Goal: Information Seeking & Learning: Find specific fact

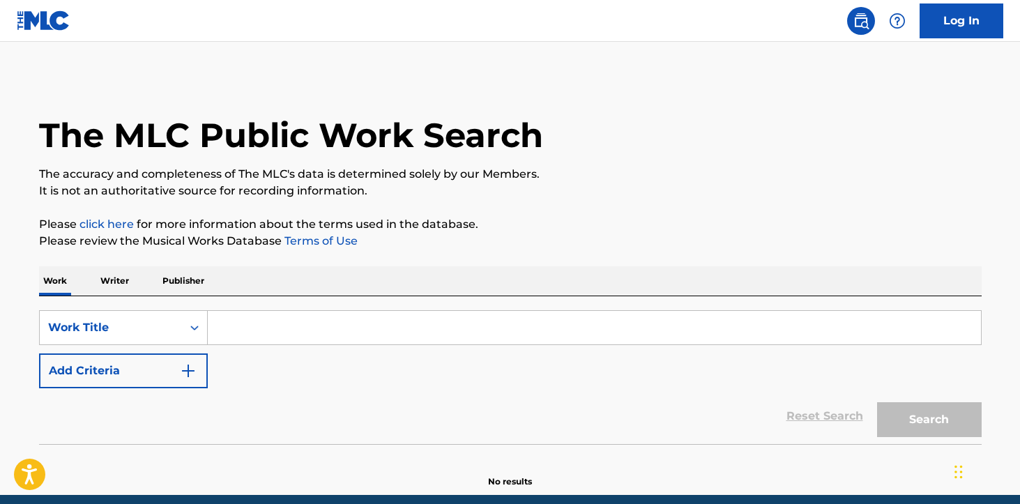
click at [254, 321] on input "Search Form" at bounding box center [594, 327] width 773 height 33
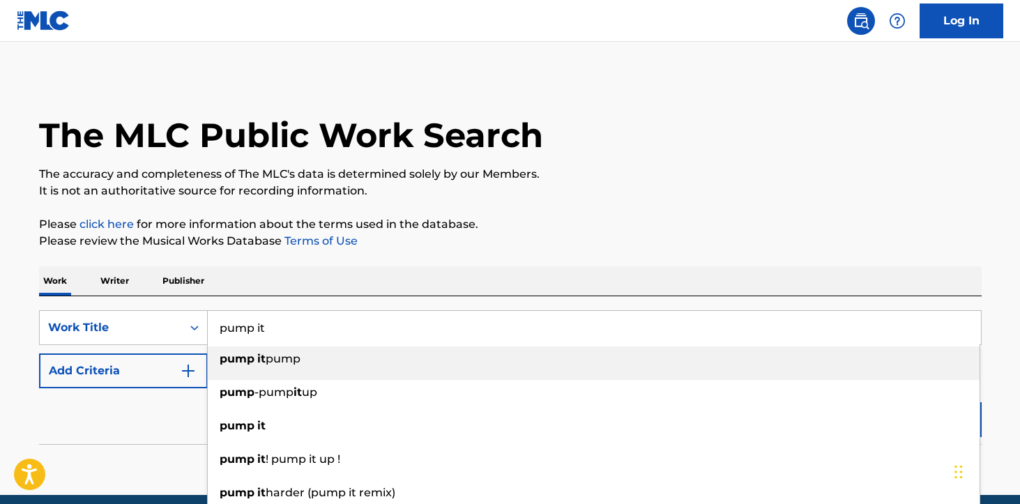
type input "pump it"
click at [207, 274] on p "Publisher" at bounding box center [183, 280] width 50 height 29
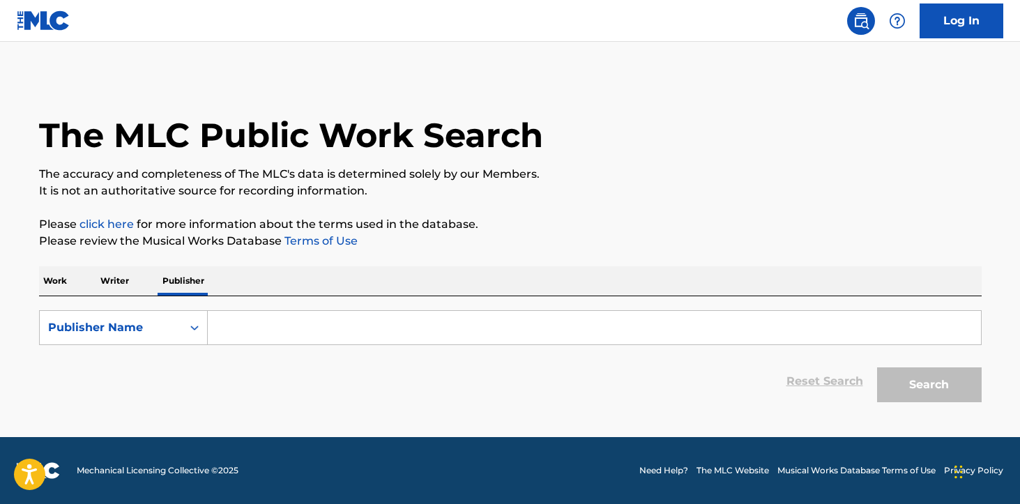
click at [84, 283] on div "Work Writer Publisher" at bounding box center [510, 280] width 942 height 29
click at [71, 285] on div "Work Writer Publisher" at bounding box center [510, 280] width 942 height 29
click at [56, 280] on p "Work" at bounding box center [55, 280] width 32 height 29
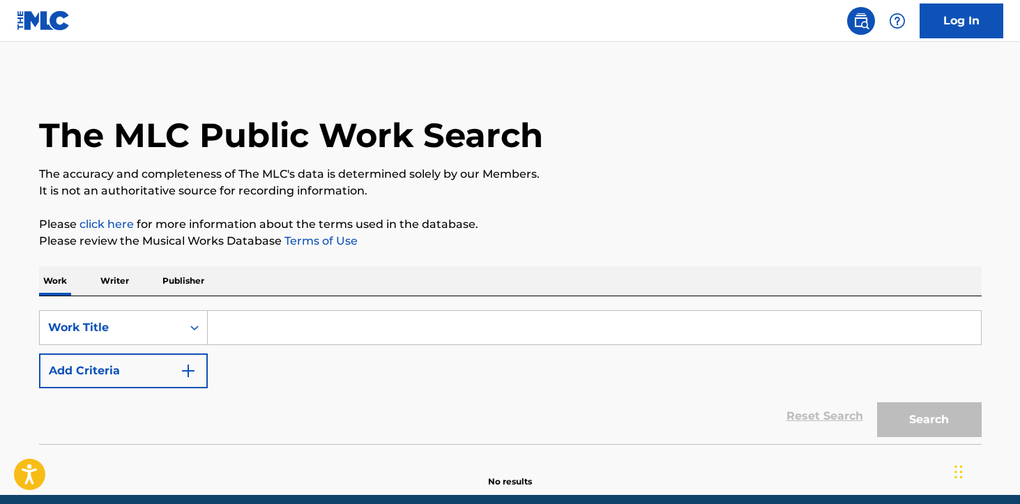
click at [241, 321] on input "Search Form" at bounding box center [594, 327] width 773 height 33
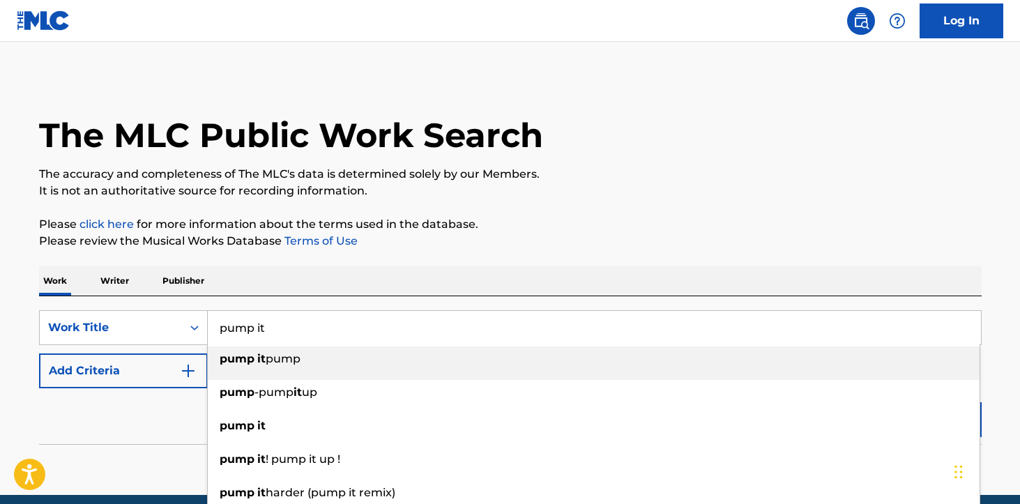
type input "pump it"
click at [742, 174] on p "The accuracy and completeness of The MLC's data is determined solely by our Mem…" at bounding box center [510, 174] width 942 height 17
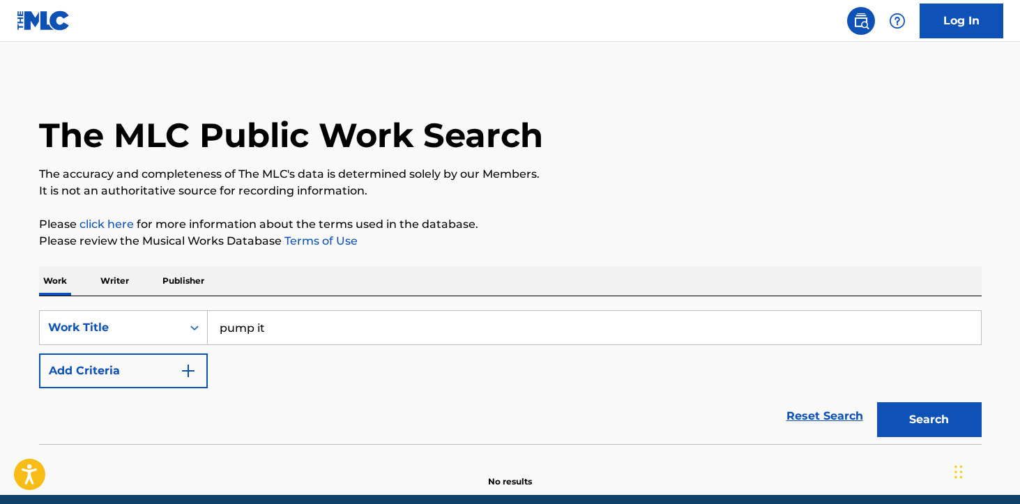
click at [95, 383] on button "Add Criteria" at bounding box center [123, 370] width 169 height 35
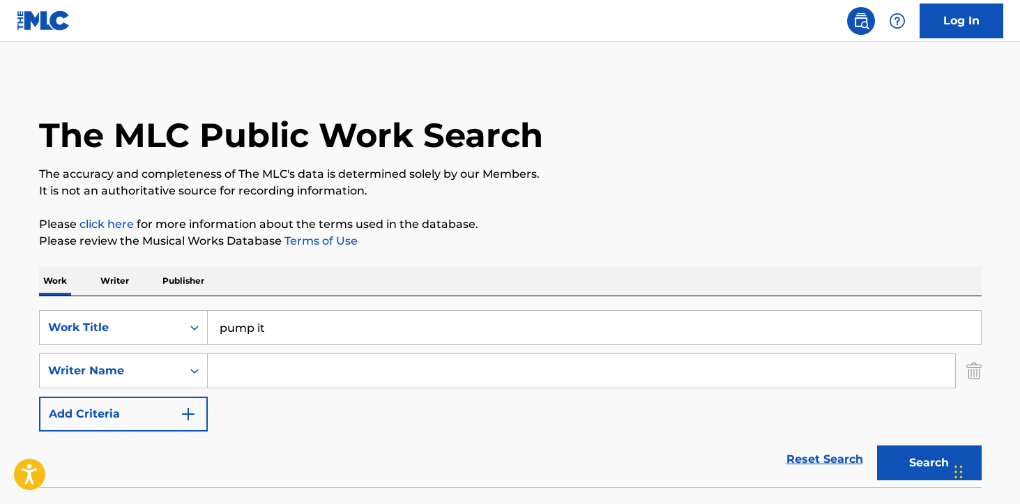
click at [374, 385] on input "Search Form" at bounding box center [581, 370] width 747 height 33
type input "[PERSON_NAME]"
click at [877, 445] on button "Search" at bounding box center [929, 462] width 105 height 35
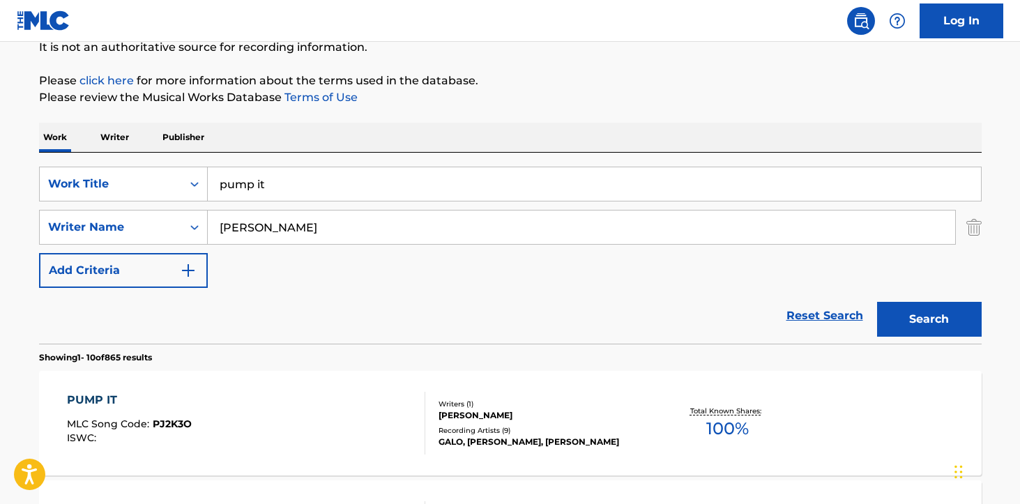
scroll to position [194, 0]
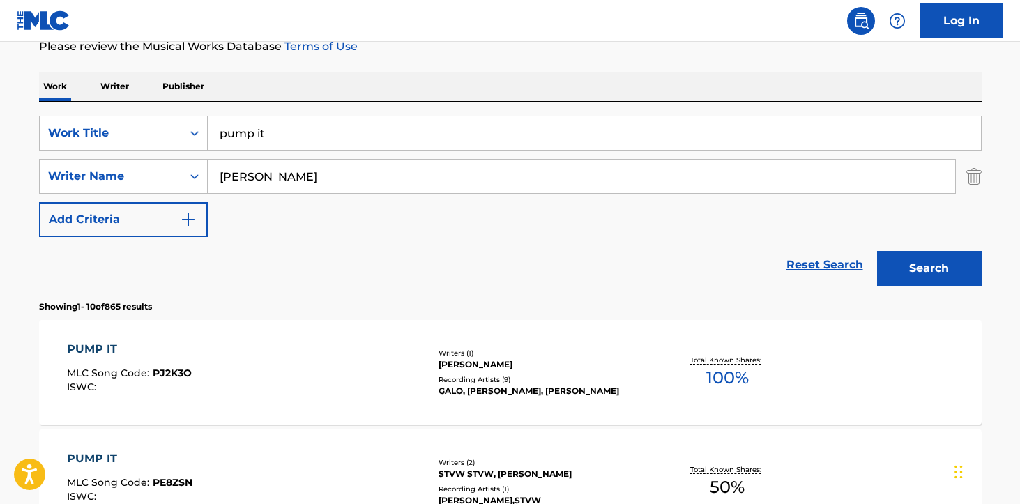
click at [482, 402] on div "PUMP IT MLC Song Code : PJ2K3O ISWC : Writers ( 1 ) [PERSON_NAME] Recording Art…" at bounding box center [510, 372] width 942 height 105
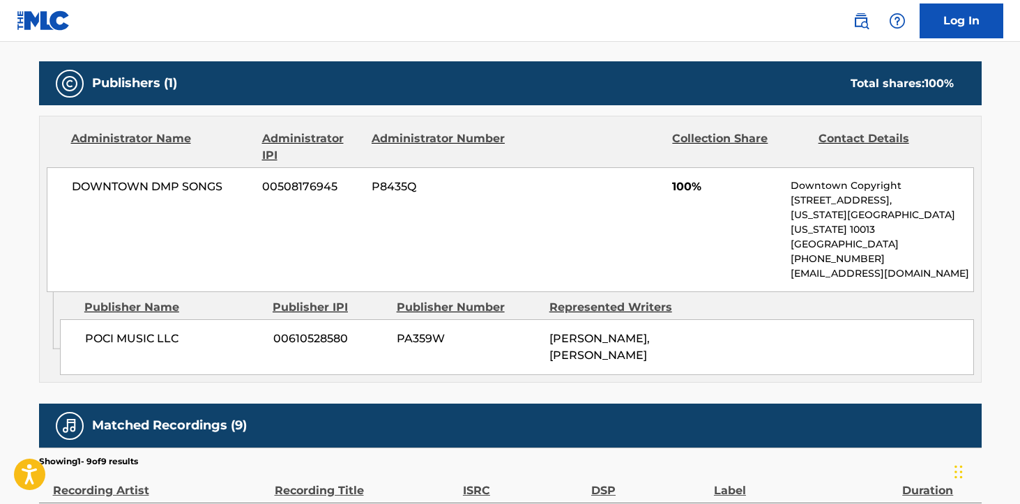
scroll to position [512, 0]
